Goal: Task Accomplishment & Management: Manage account settings

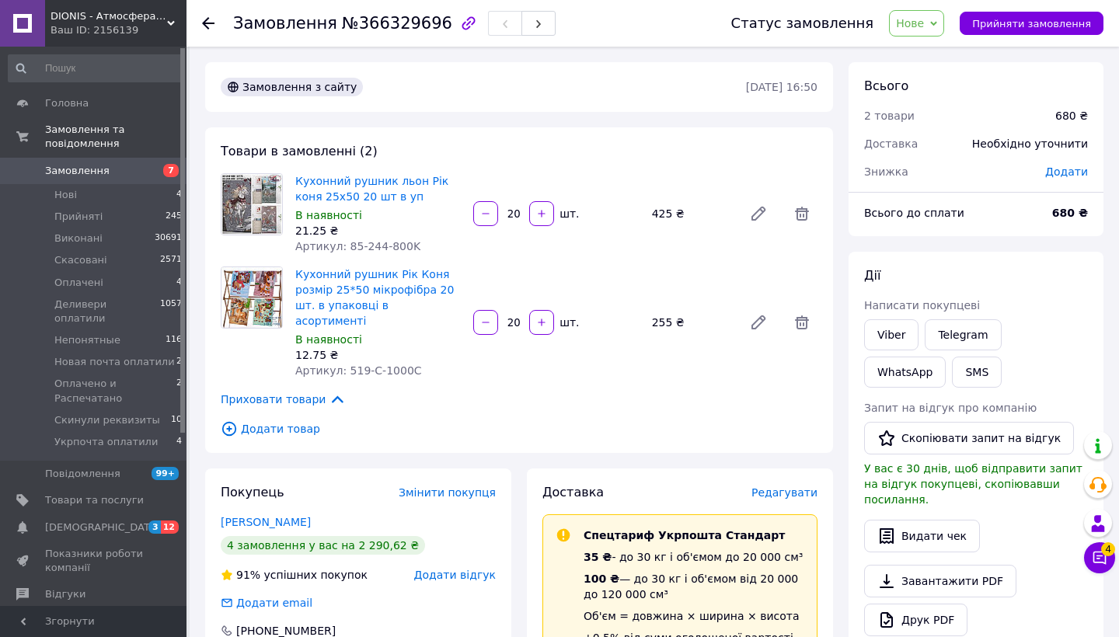
click at [89, 172] on span "Замовлення" at bounding box center [77, 171] width 65 height 14
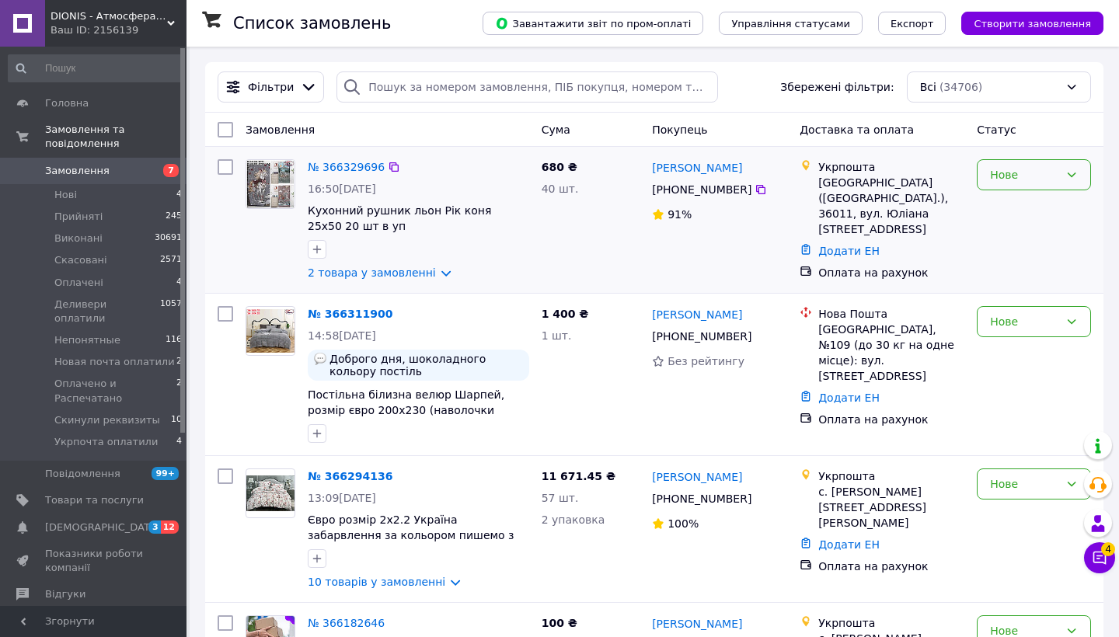
click at [1041, 180] on div "Нове" at bounding box center [1024, 174] width 69 height 17
click at [1027, 211] on li "Прийнято" at bounding box center [1034, 208] width 113 height 28
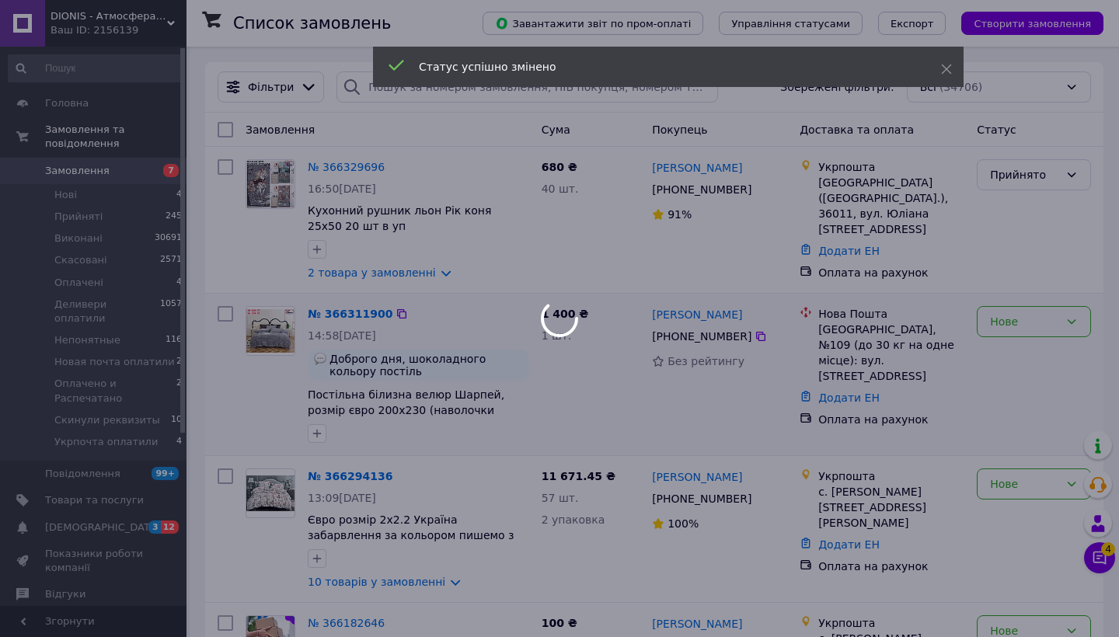
click at [1022, 329] on div "Нове" at bounding box center [1024, 321] width 69 height 17
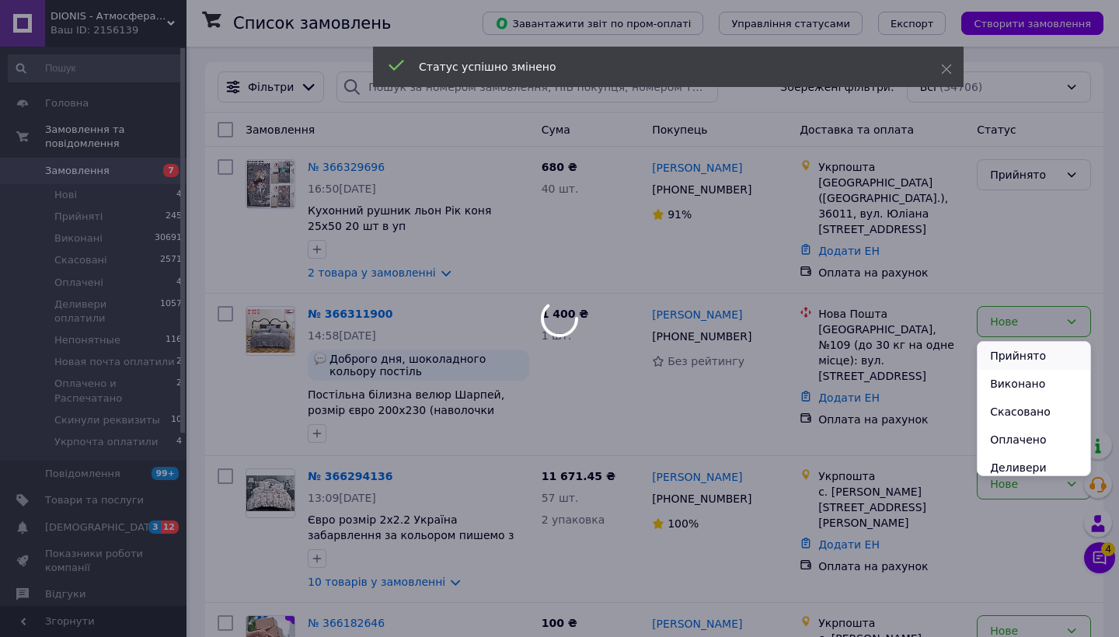
click at [1014, 358] on li "Прийнято" at bounding box center [1034, 356] width 113 height 28
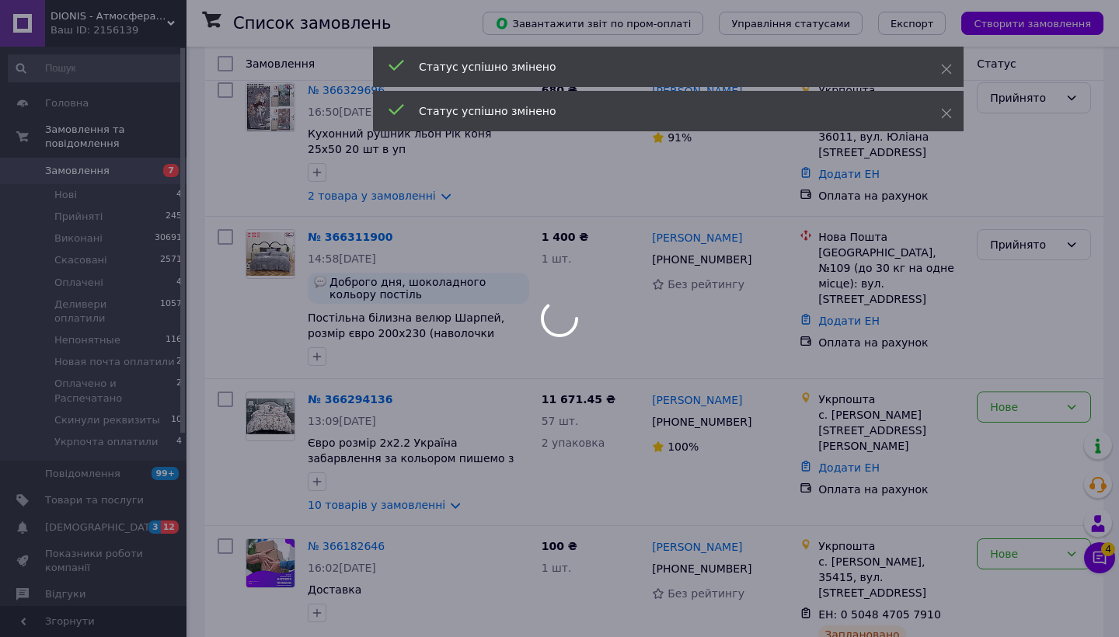
scroll to position [80, 0]
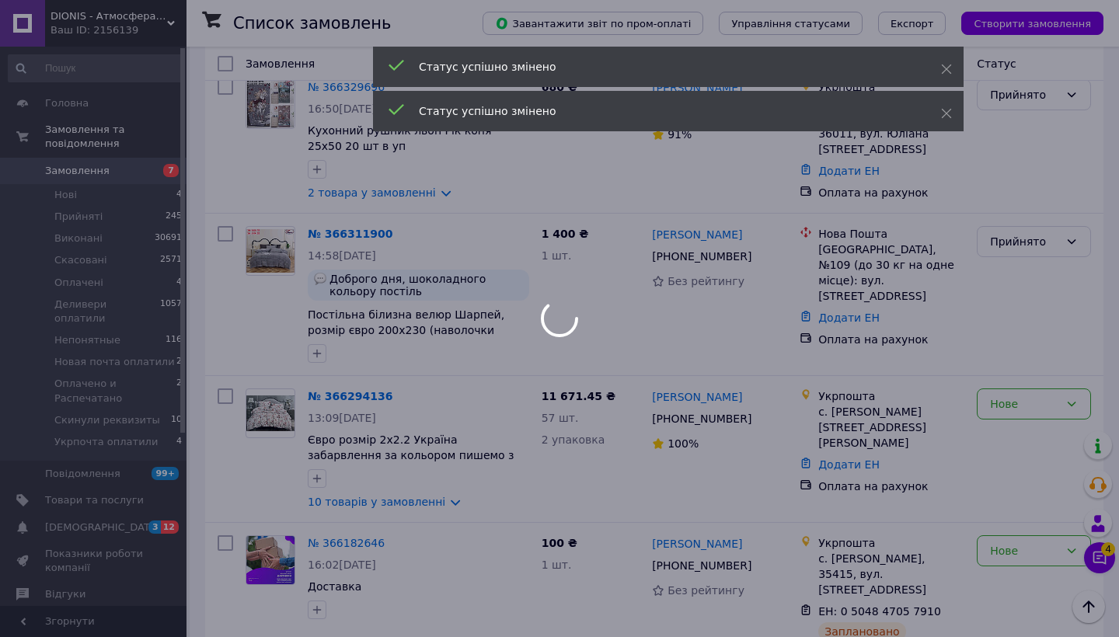
click at [1007, 409] on div at bounding box center [559, 318] width 1119 height 637
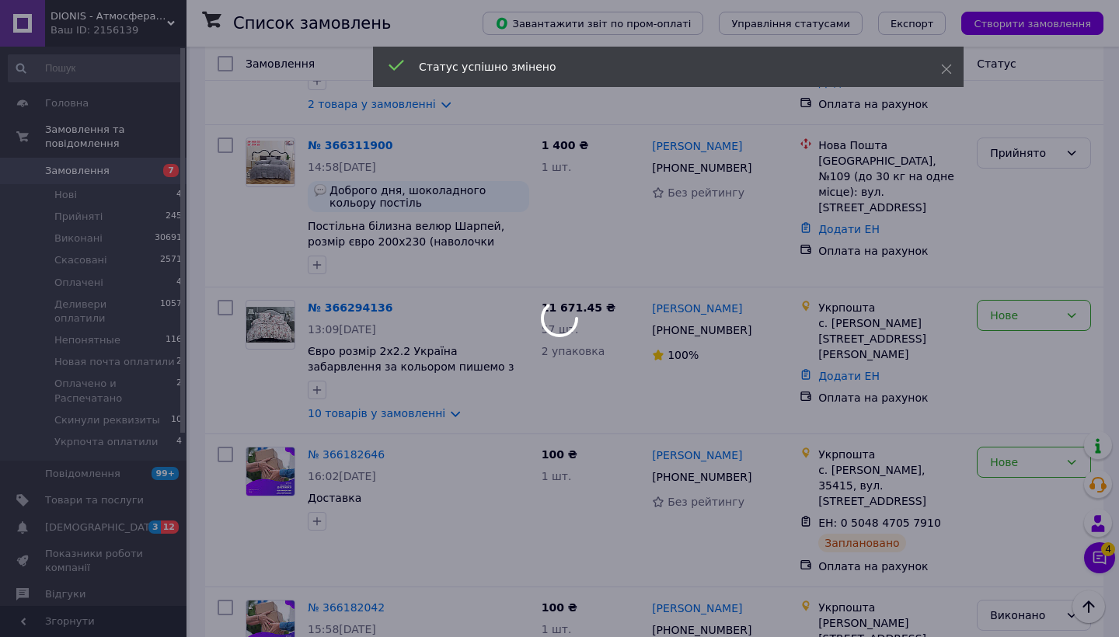
scroll to position [188, 0]
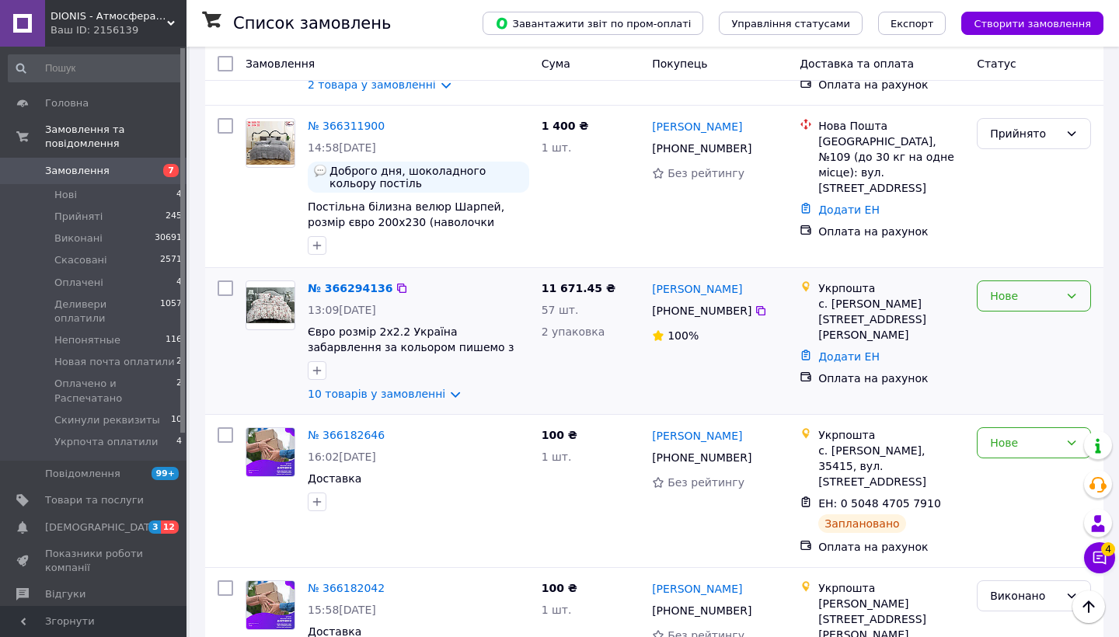
click at [1013, 298] on div "Нове" at bounding box center [1024, 296] width 69 height 17
click at [1007, 332] on li "Прийнято" at bounding box center [1034, 330] width 113 height 28
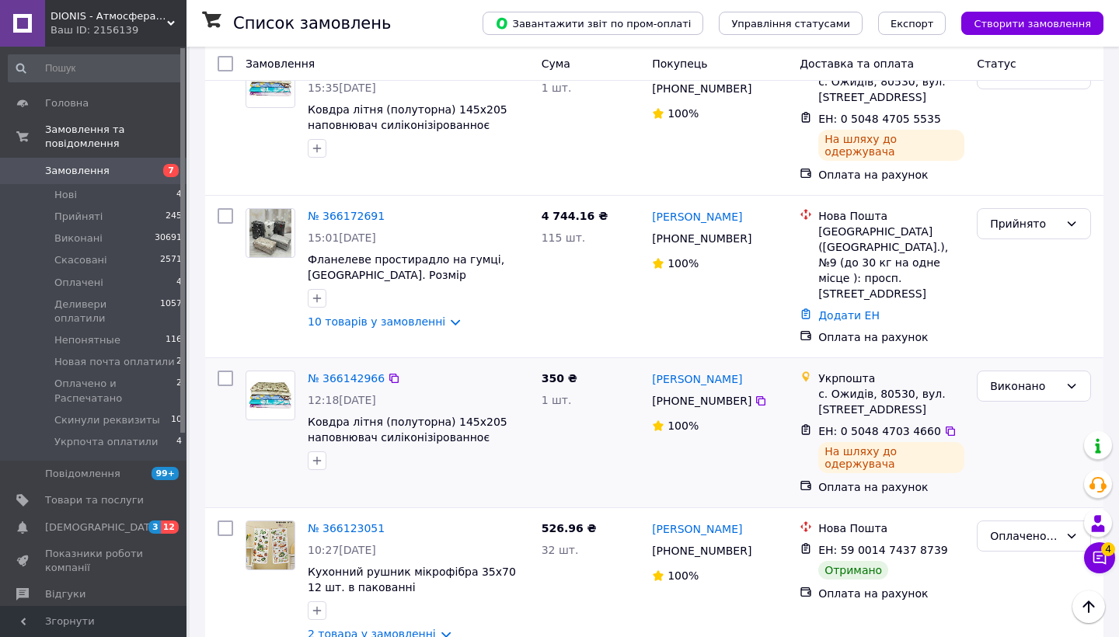
scroll to position [894, 0]
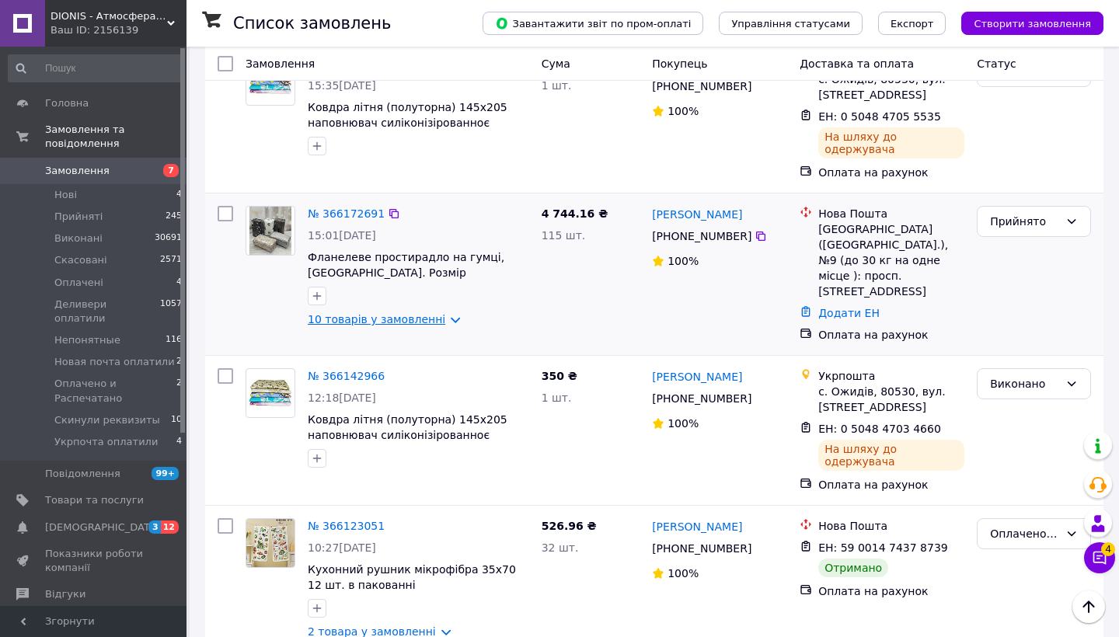
click at [438, 313] on link "10 товарів у замовленні" at bounding box center [377, 319] width 138 height 12
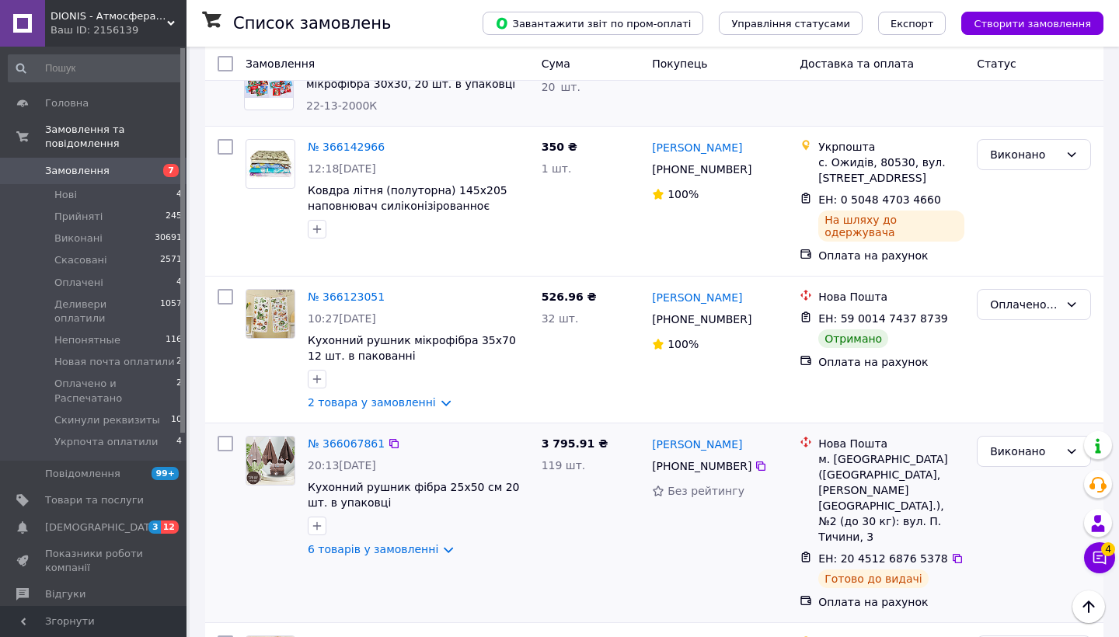
scroll to position [1787, 0]
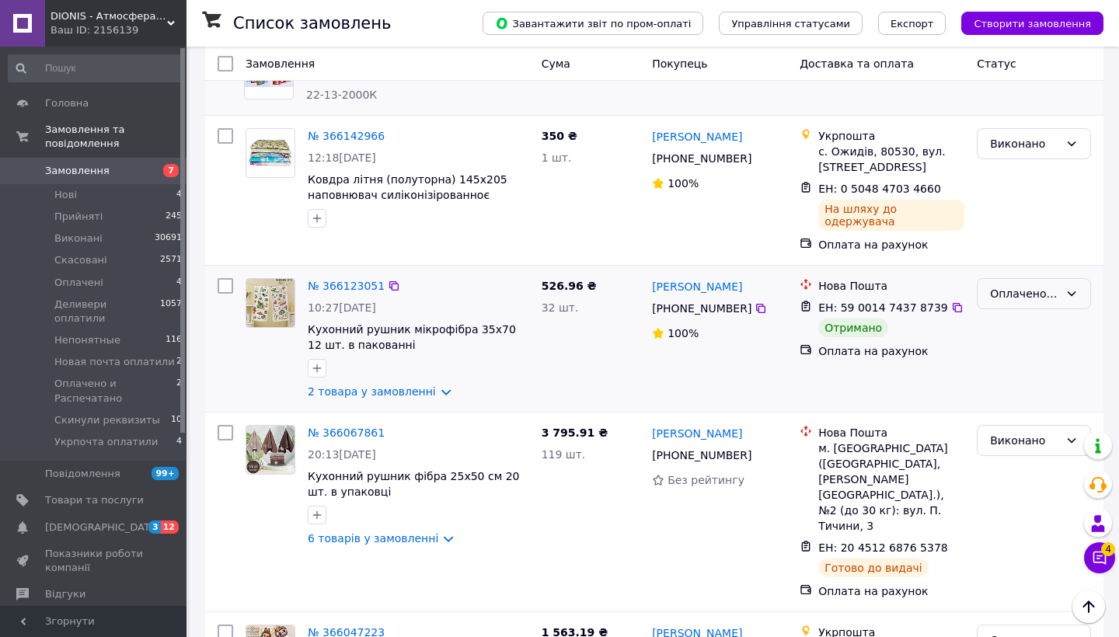
click at [1003, 285] on div "Оплачено и Распечатано" at bounding box center [1024, 293] width 69 height 17
click at [998, 270] on li "Виконано" at bounding box center [1034, 270] width 113 height 28
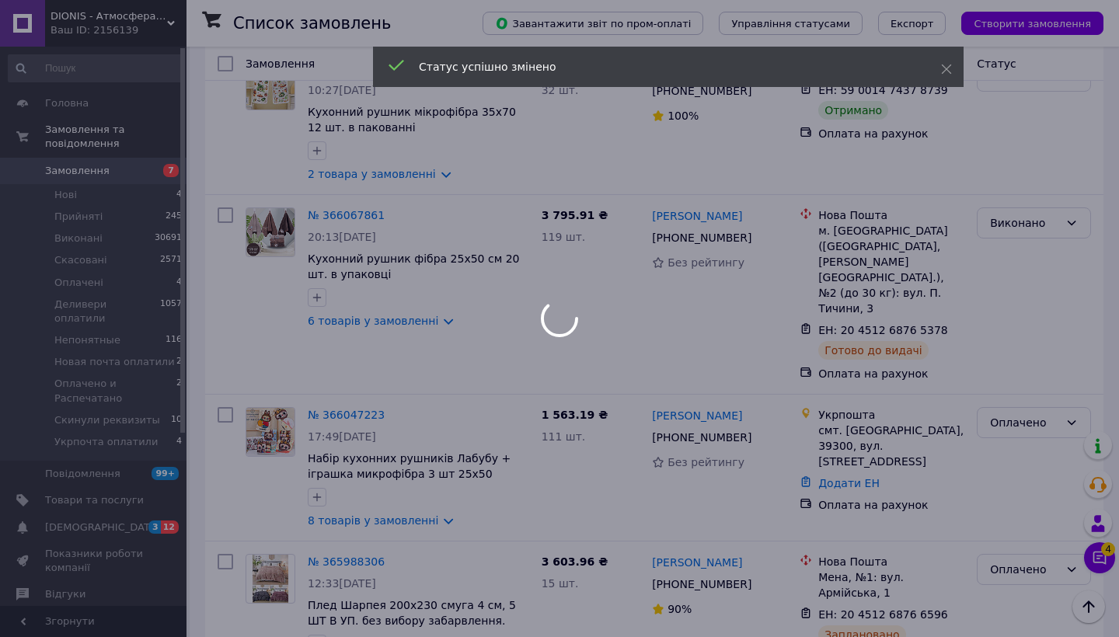
scroll to position [2005, 0]
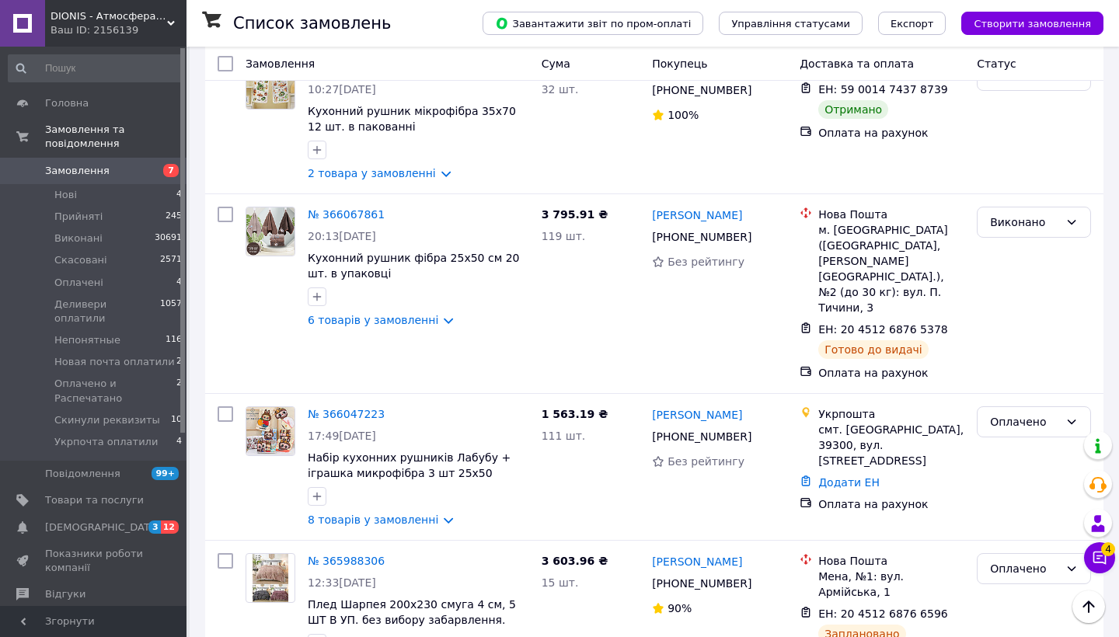
click at [89, 173] on span "Замовлення" at bounding box center [77, 171] width 65 height 14
click at [74, 216] on span "Прийняті" at bounding box center [78, 217] width 48 height 14
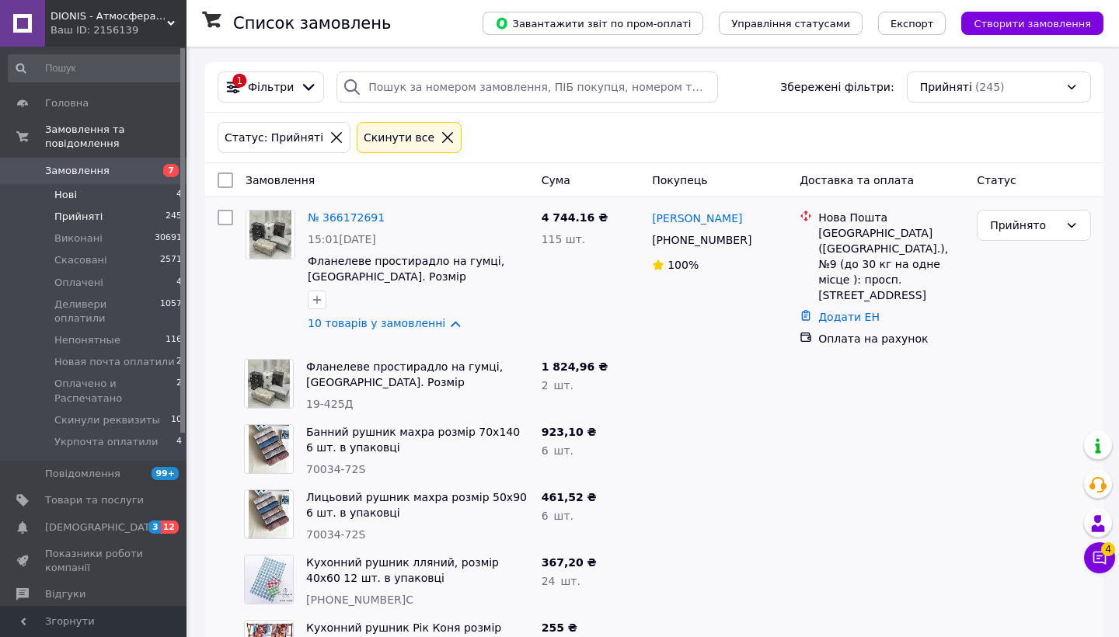
click at [71, 199] on span "Нові" at bounding box center [65, 195] width 23 height 14
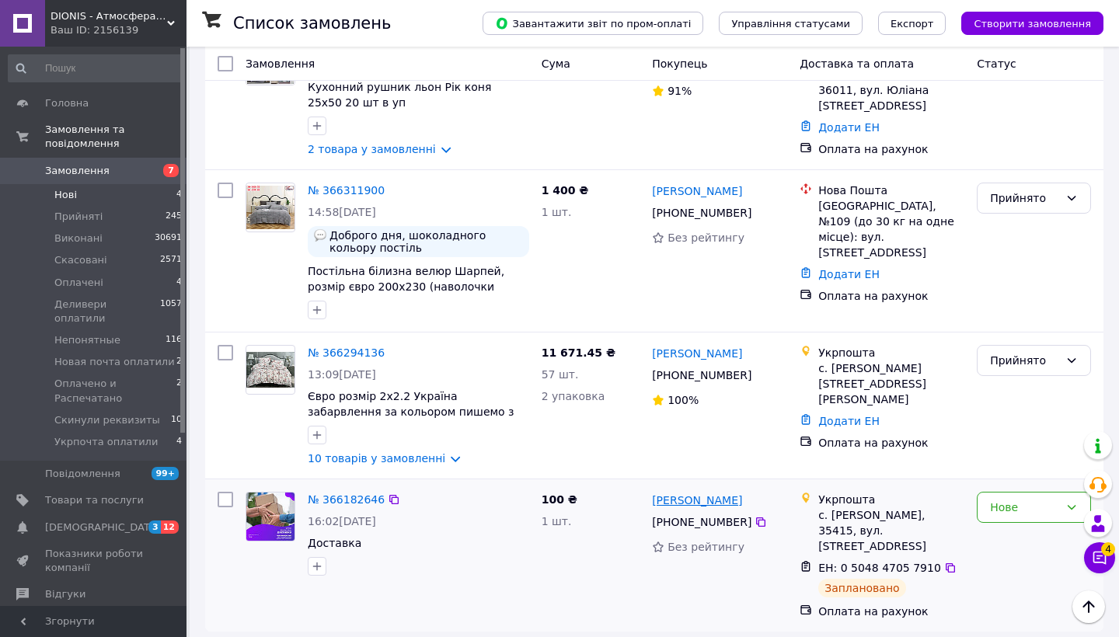
scroll to position [173, 0]
click at [132, 413] on span "Скинули реквизиты" at bounding box center [107, 420] width 106 height 14
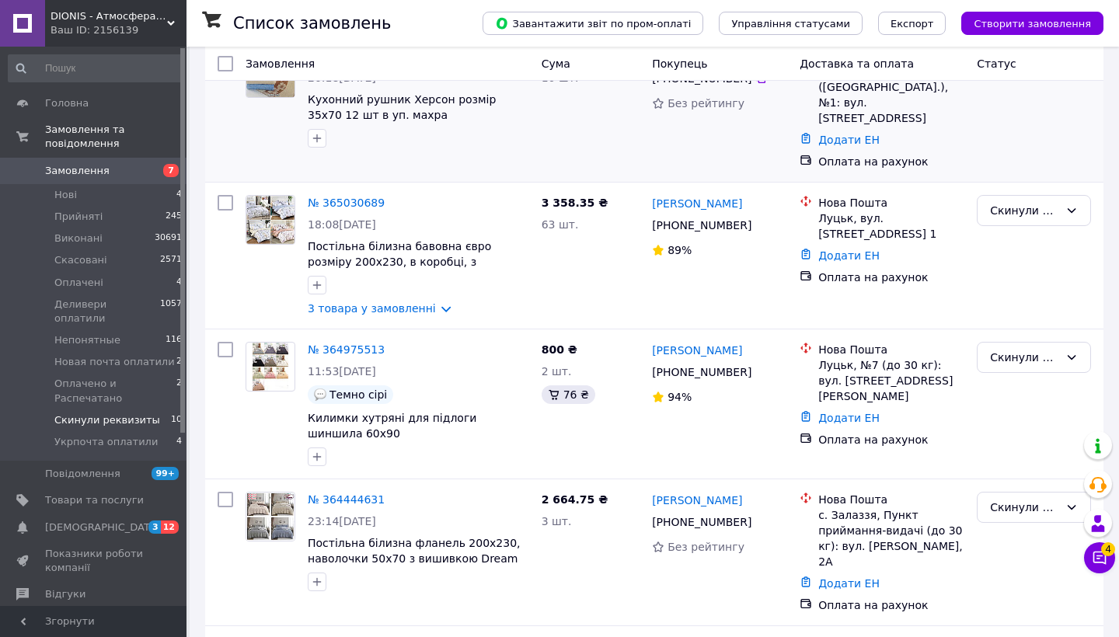
scroll to position [330, 0]
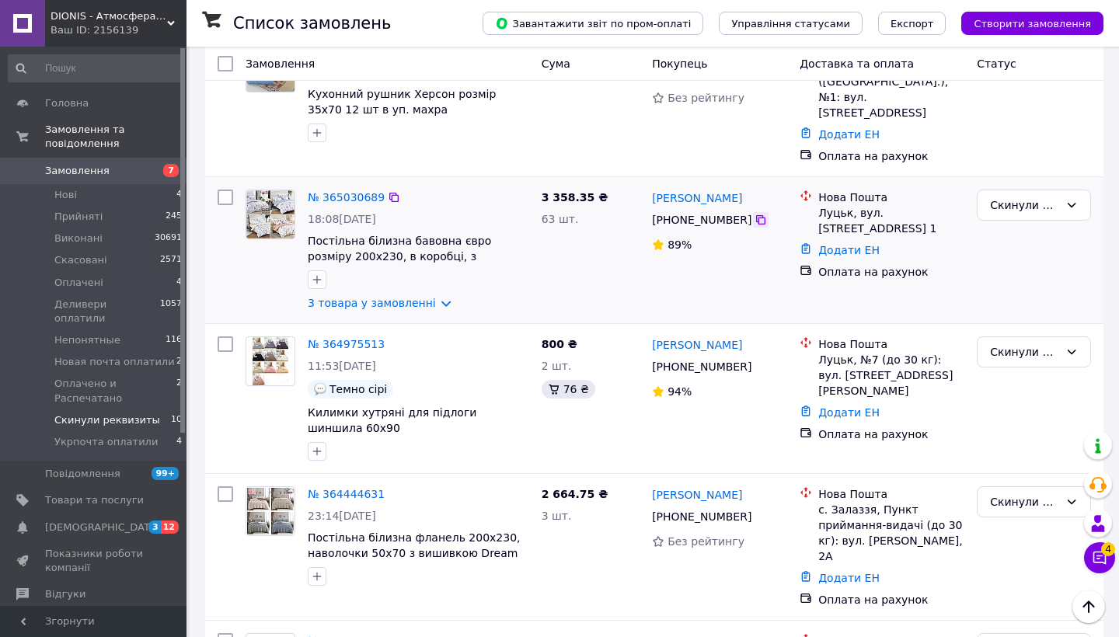
click at [760, 215] on icon at bounding box center [760, 219] width 9 height 9
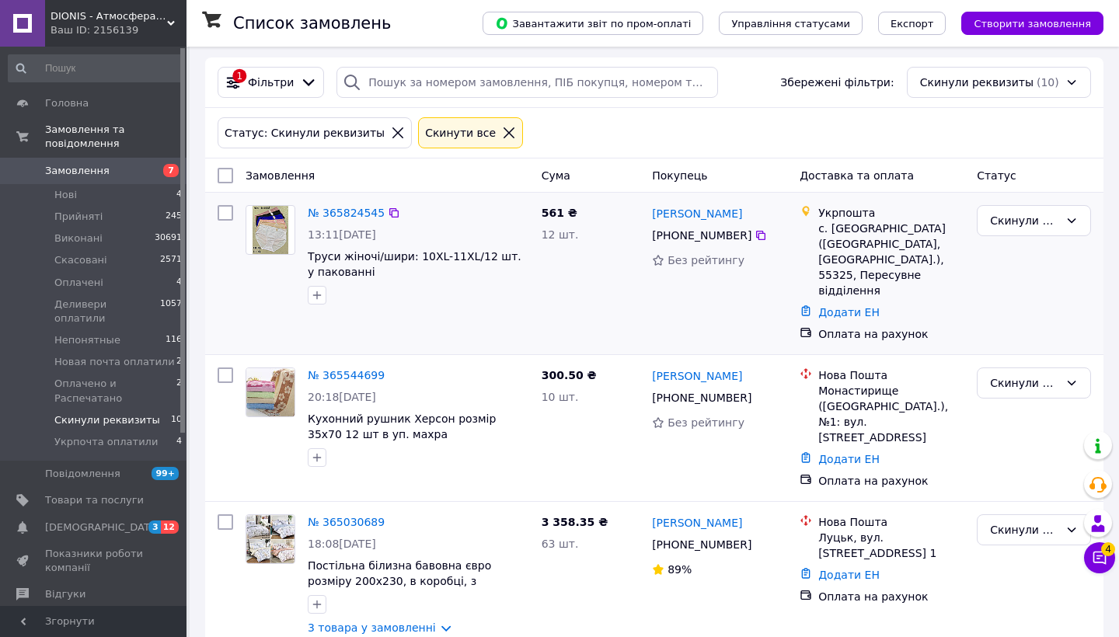
scroll to position [0, 0]
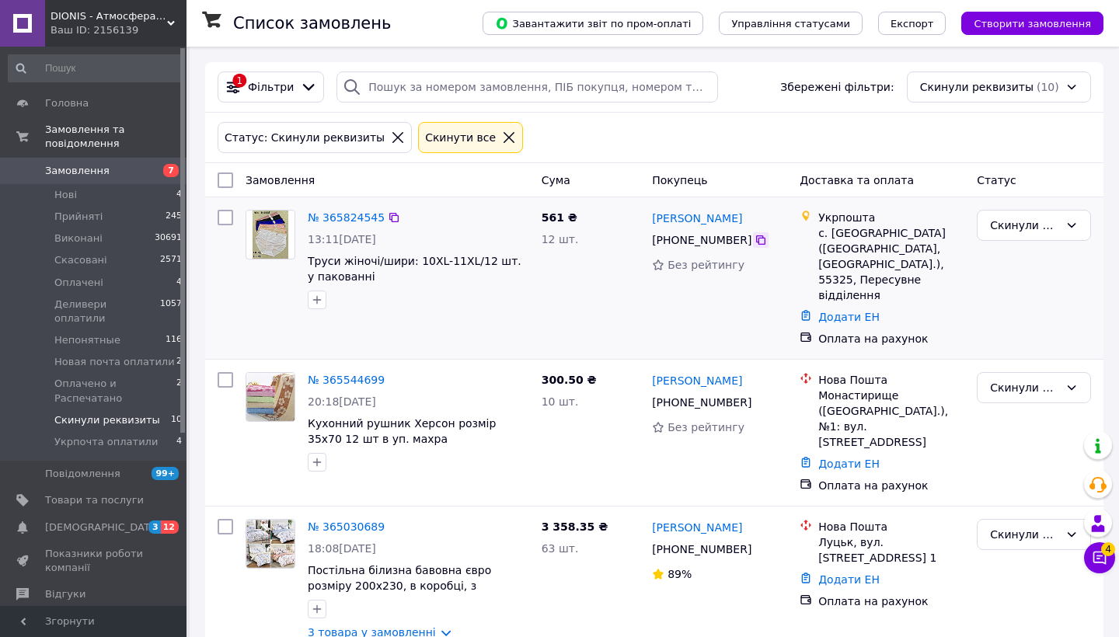
click at [756, 246] on icon at bounding box center [761, 240] width 12 height 12
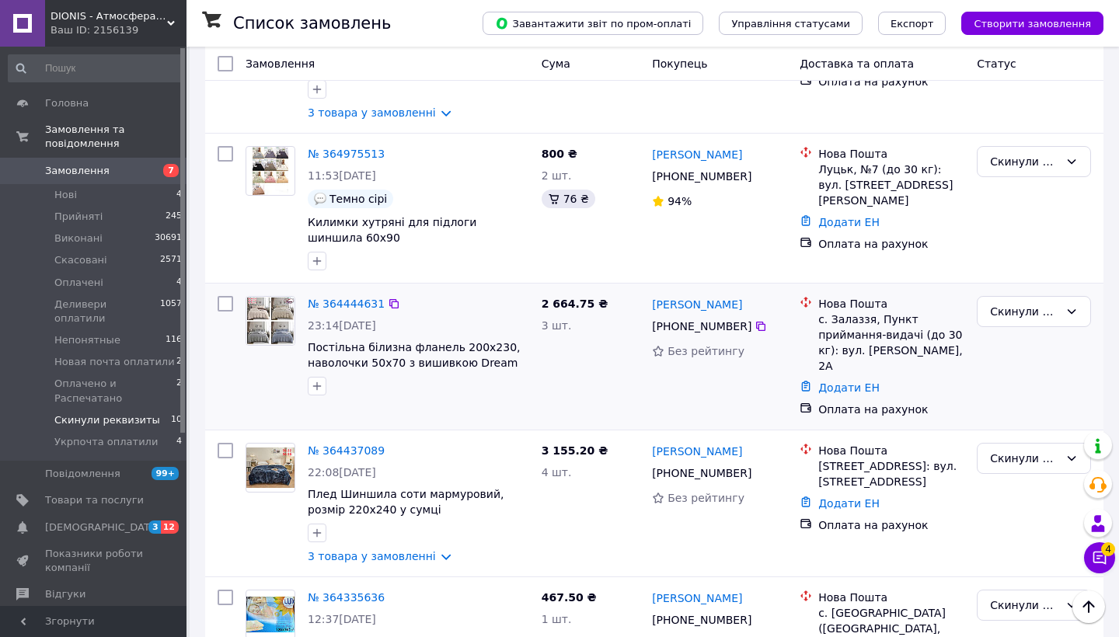
scroll to position [547, 0]
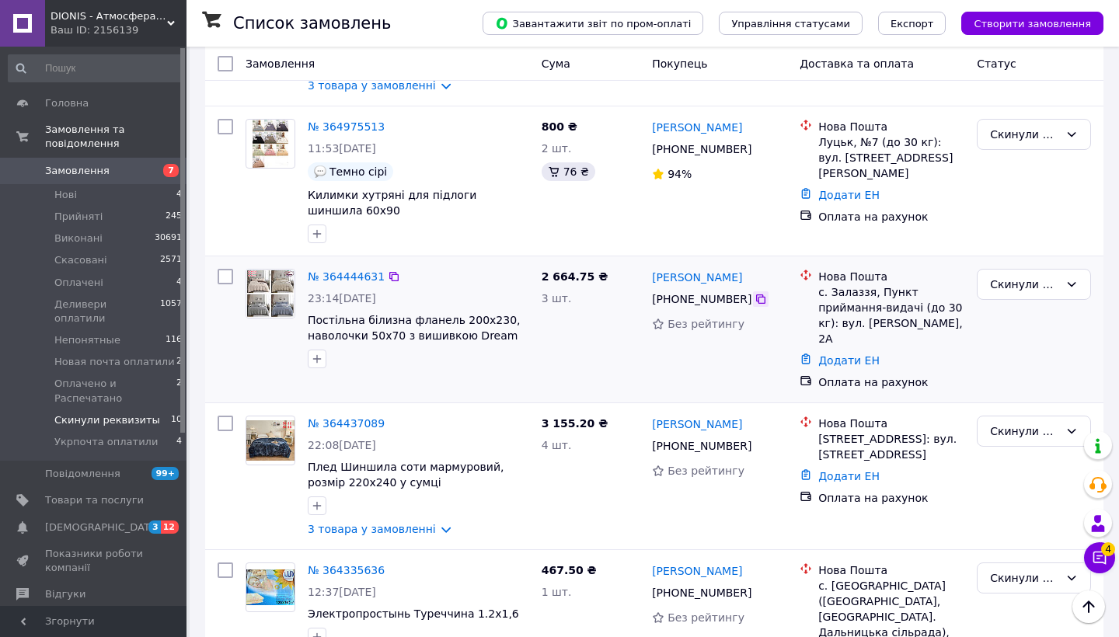
click at [760, 293] on icon at bounding box center [761, 299] width 12 height 12
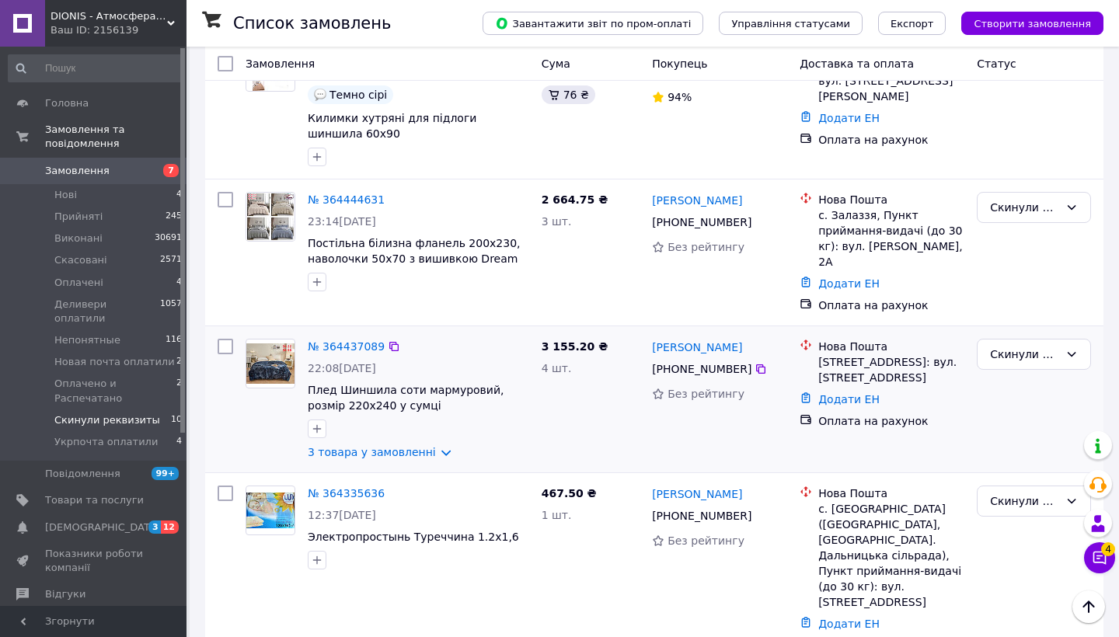
scroll to position [640, 0]
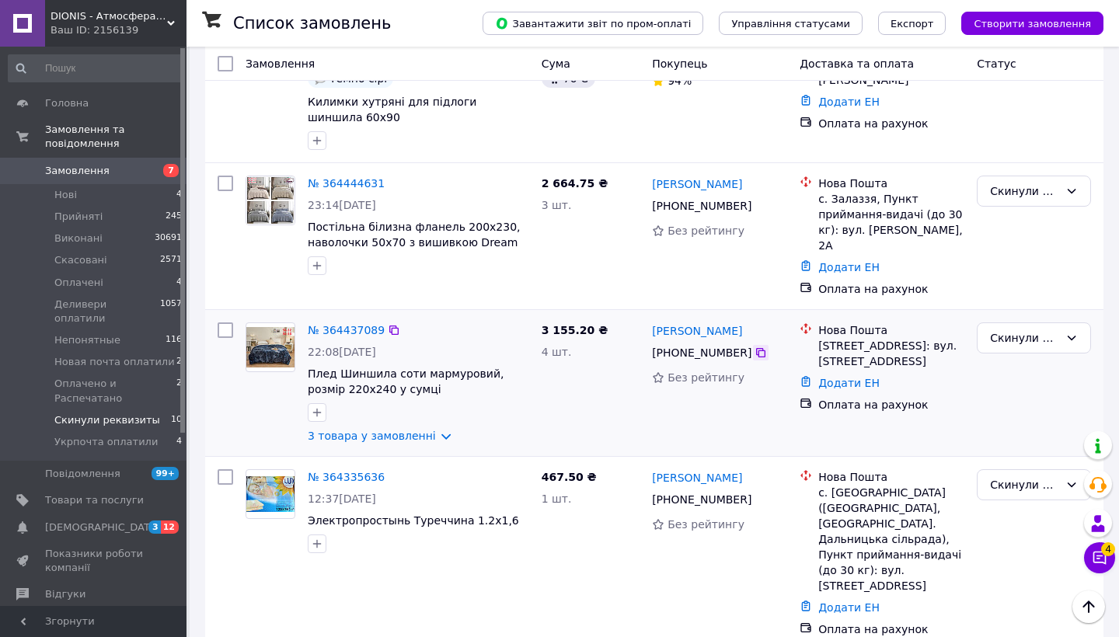
click at [756, 347] on icon at bounding box center [761, 353] width 12 height 12
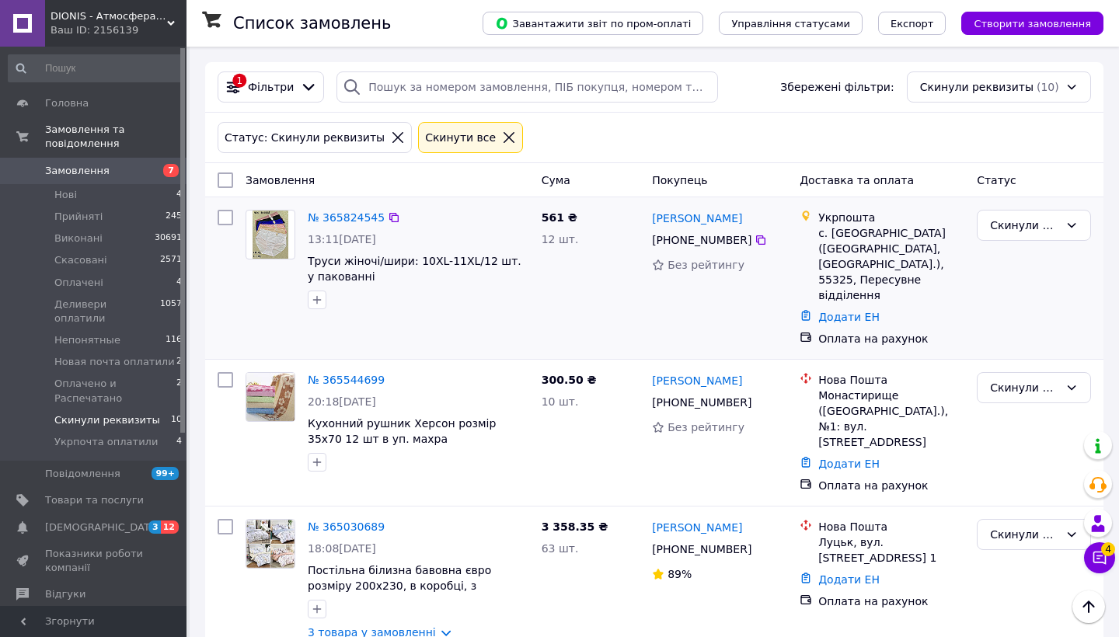
scroll to position [0, 0]
click at [85, 218] on span "Прийняті" at bounding box center [78, 217] width 48 height 14
